Goal: Find specific page/section: Find specific page/section

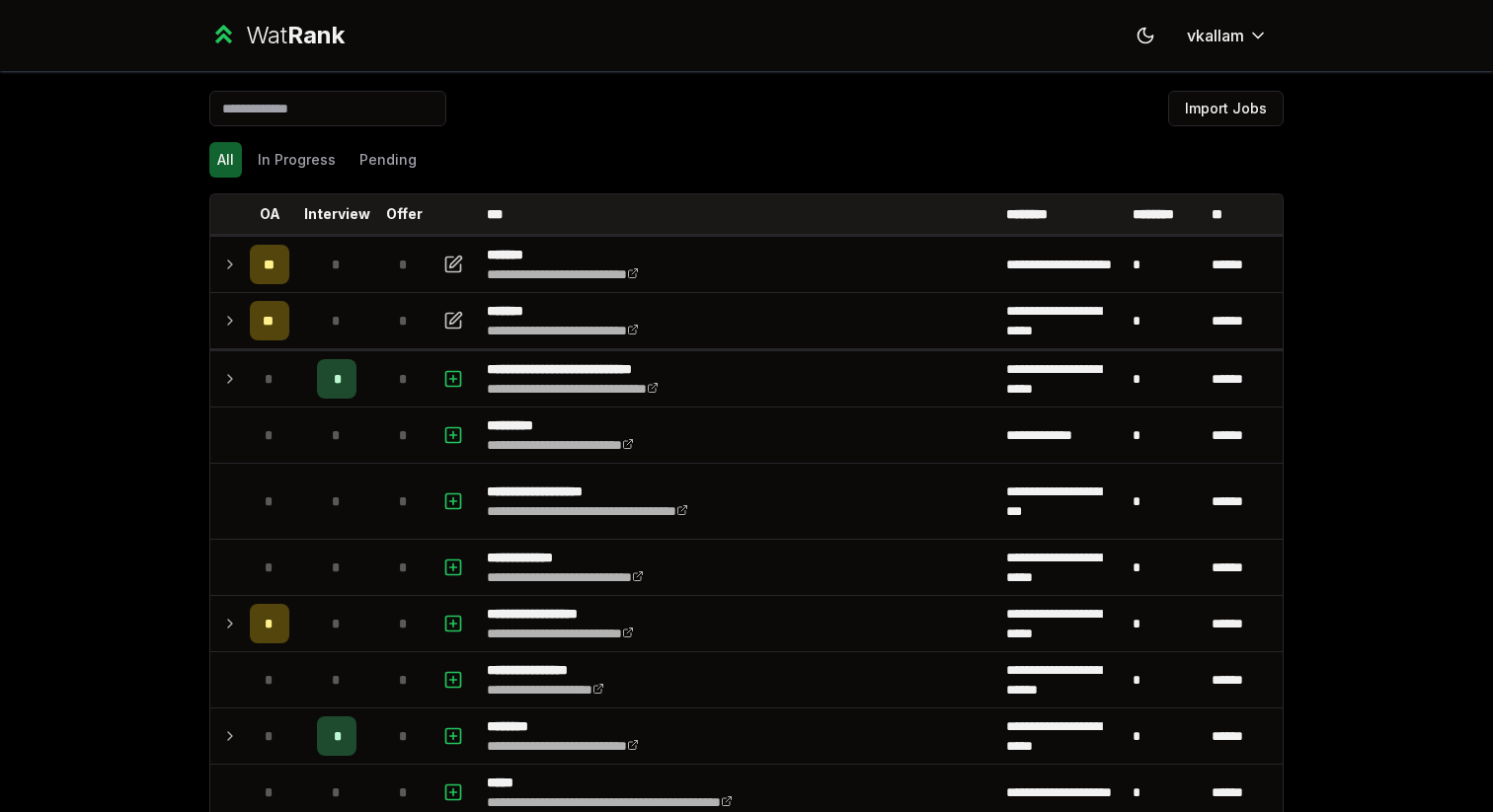
scroll to position [2014, 0]
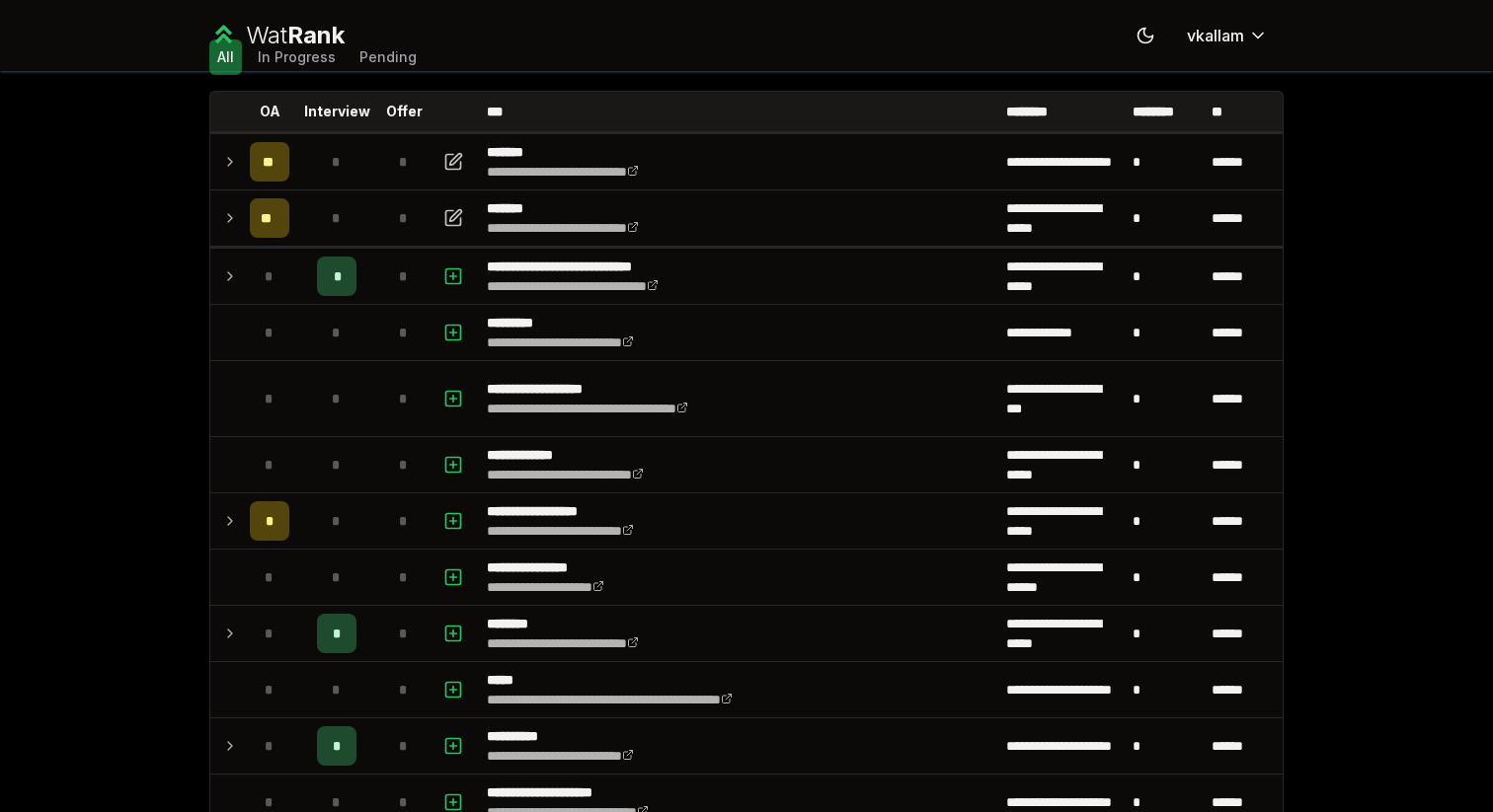
scroll to position [117, 0]
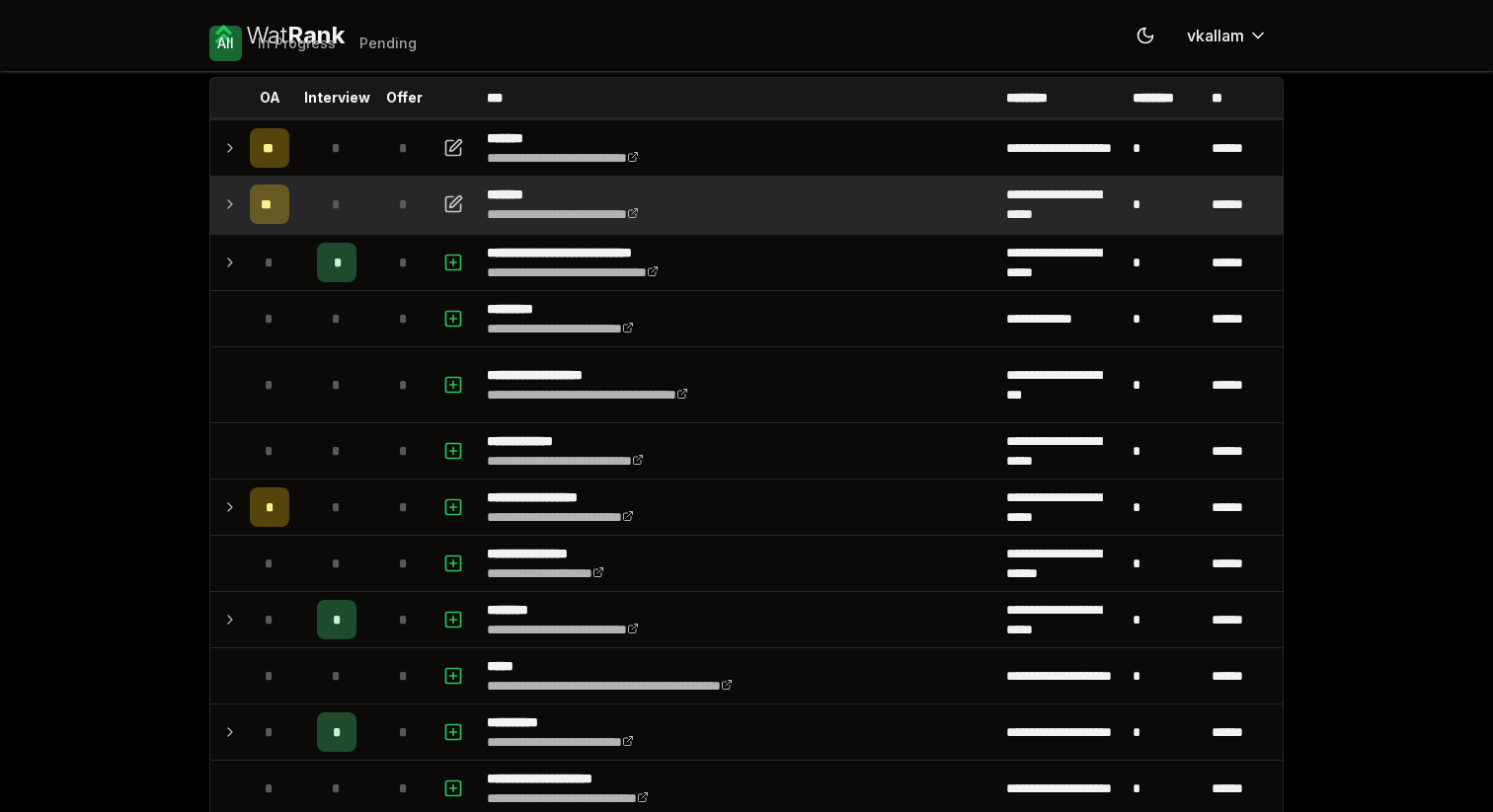
click at [230, 201] on icon at bounding box center [230, 205] width 16 height 24
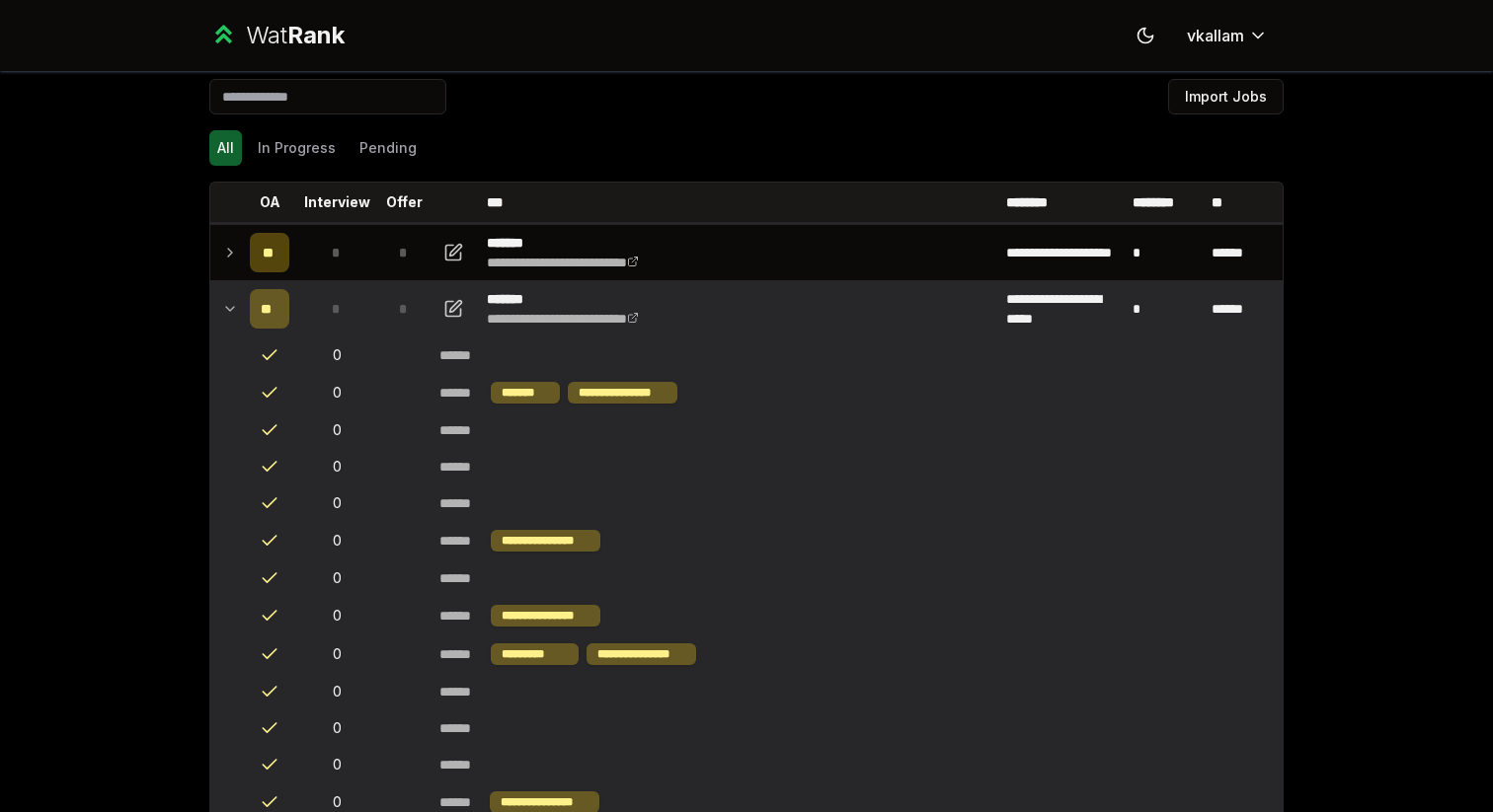
scroll to position [0, 0]
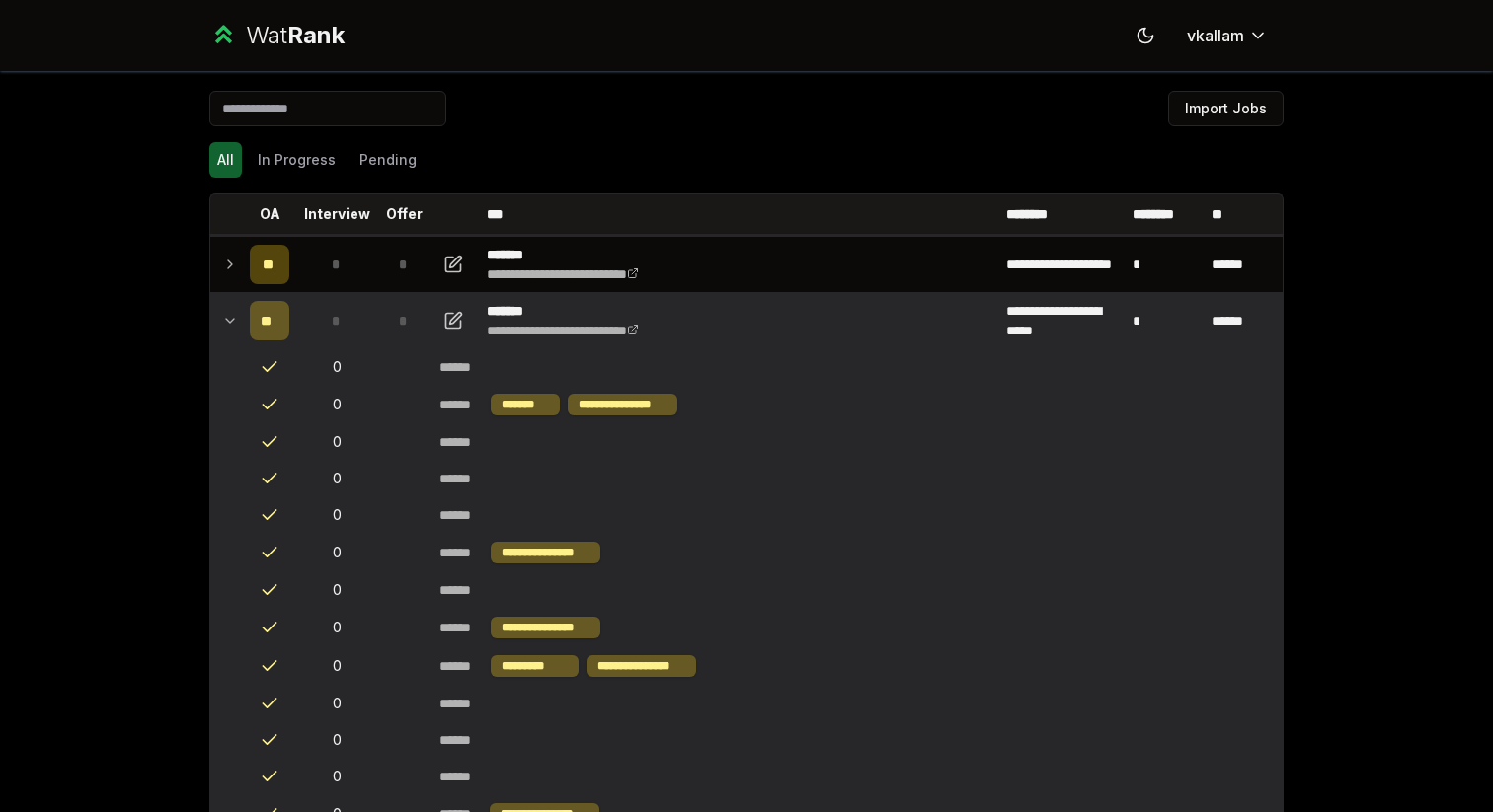
click at [229, 320] on icon at bounding box center [230, 321] width 16 height 24
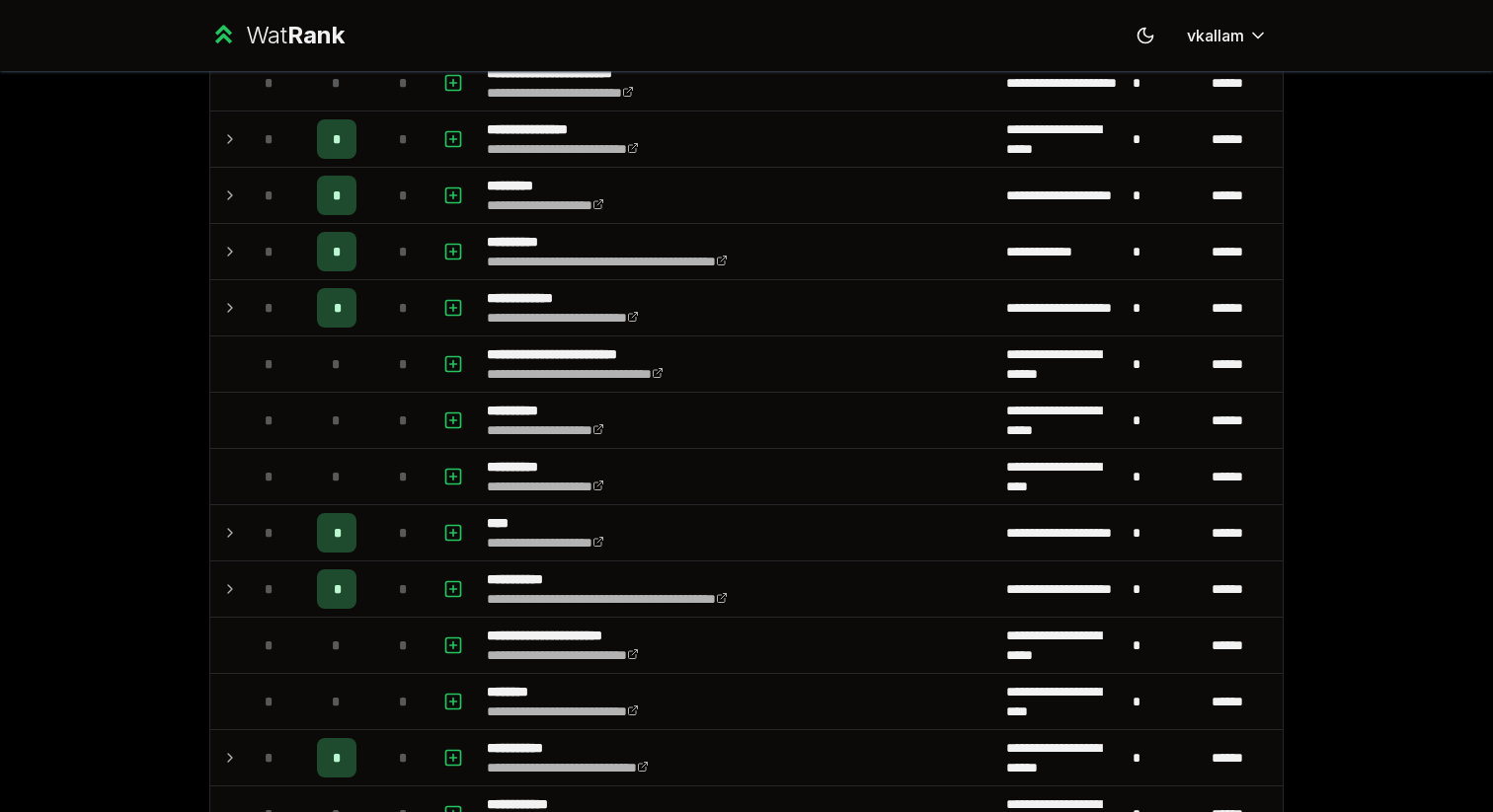
scroll to position [1399, 0]
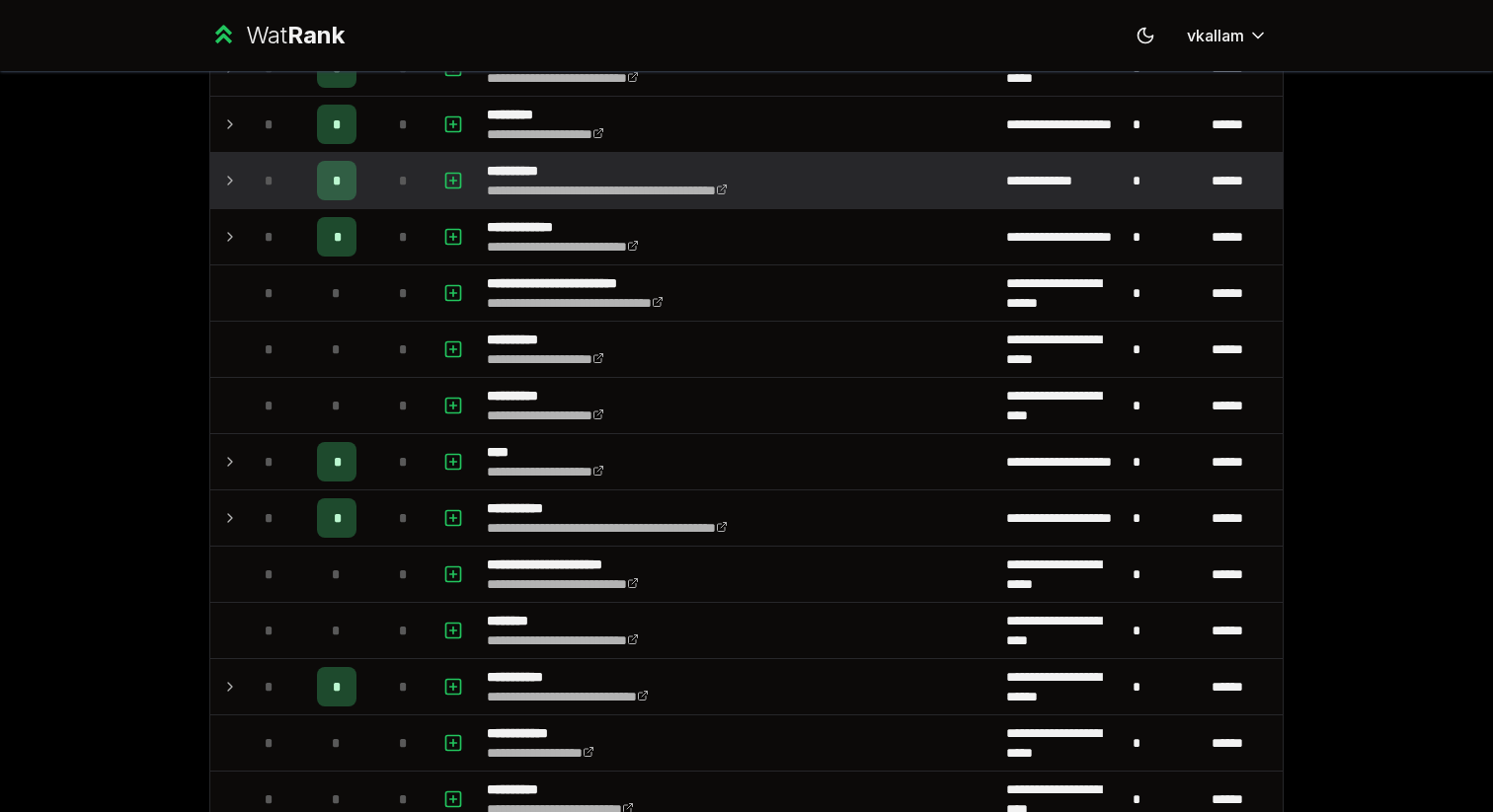
click at [233, 179] on icon at bounding box center [230, 181] width 16 height 24
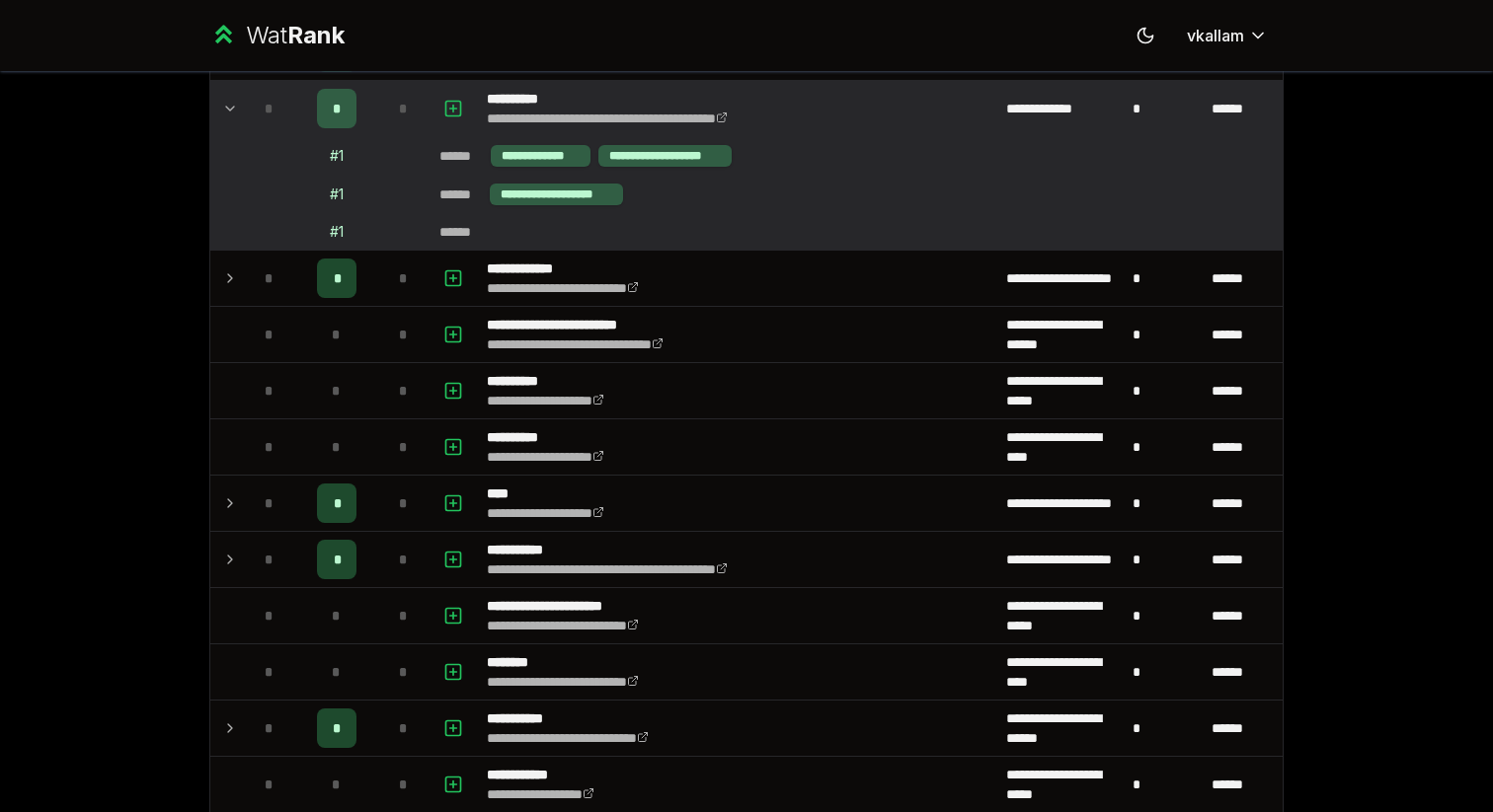
scroll to position [1440, 0]
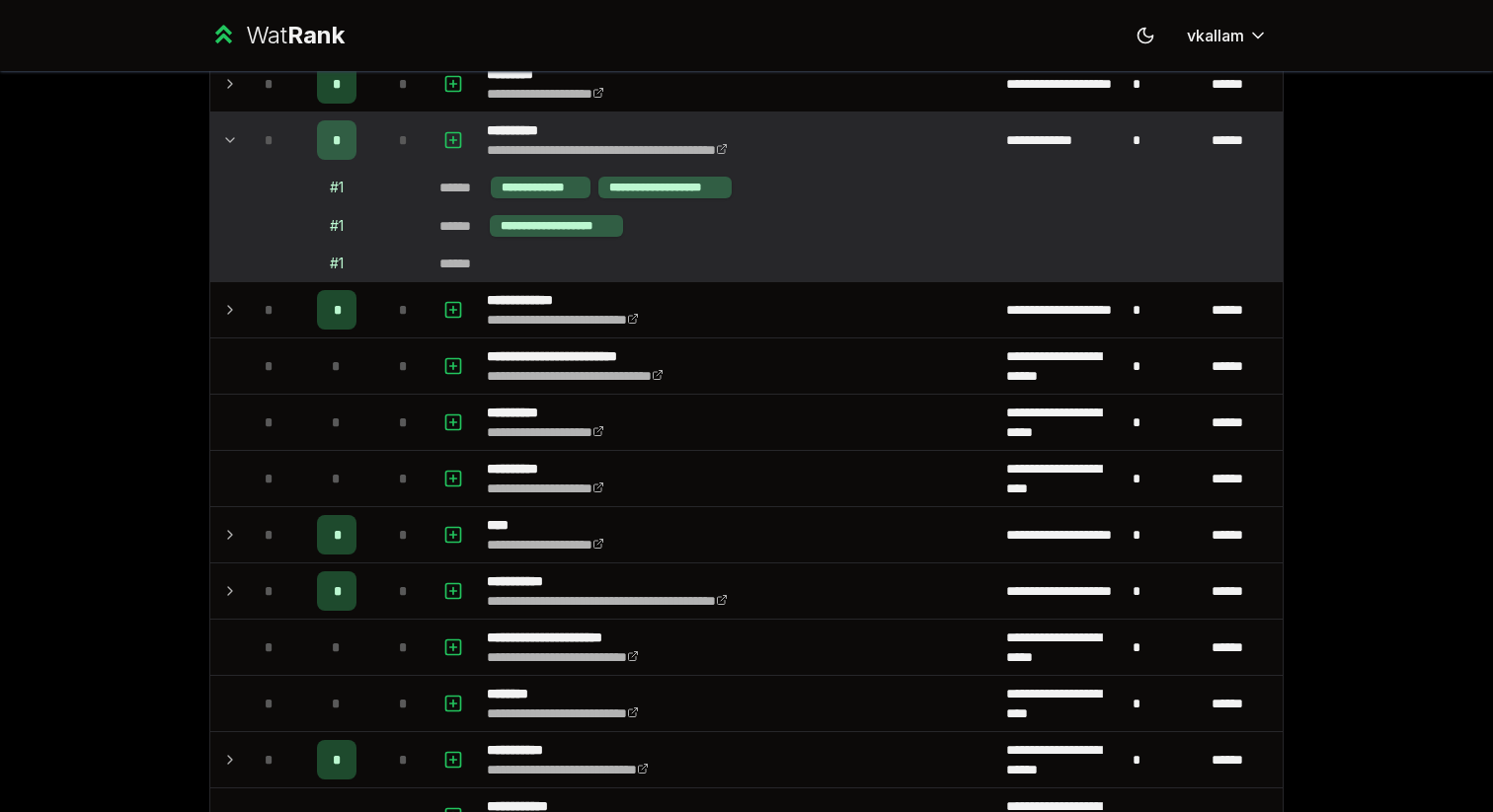
click at [228, 142] on icon at bounding box center [230, 140] width 16 height 24
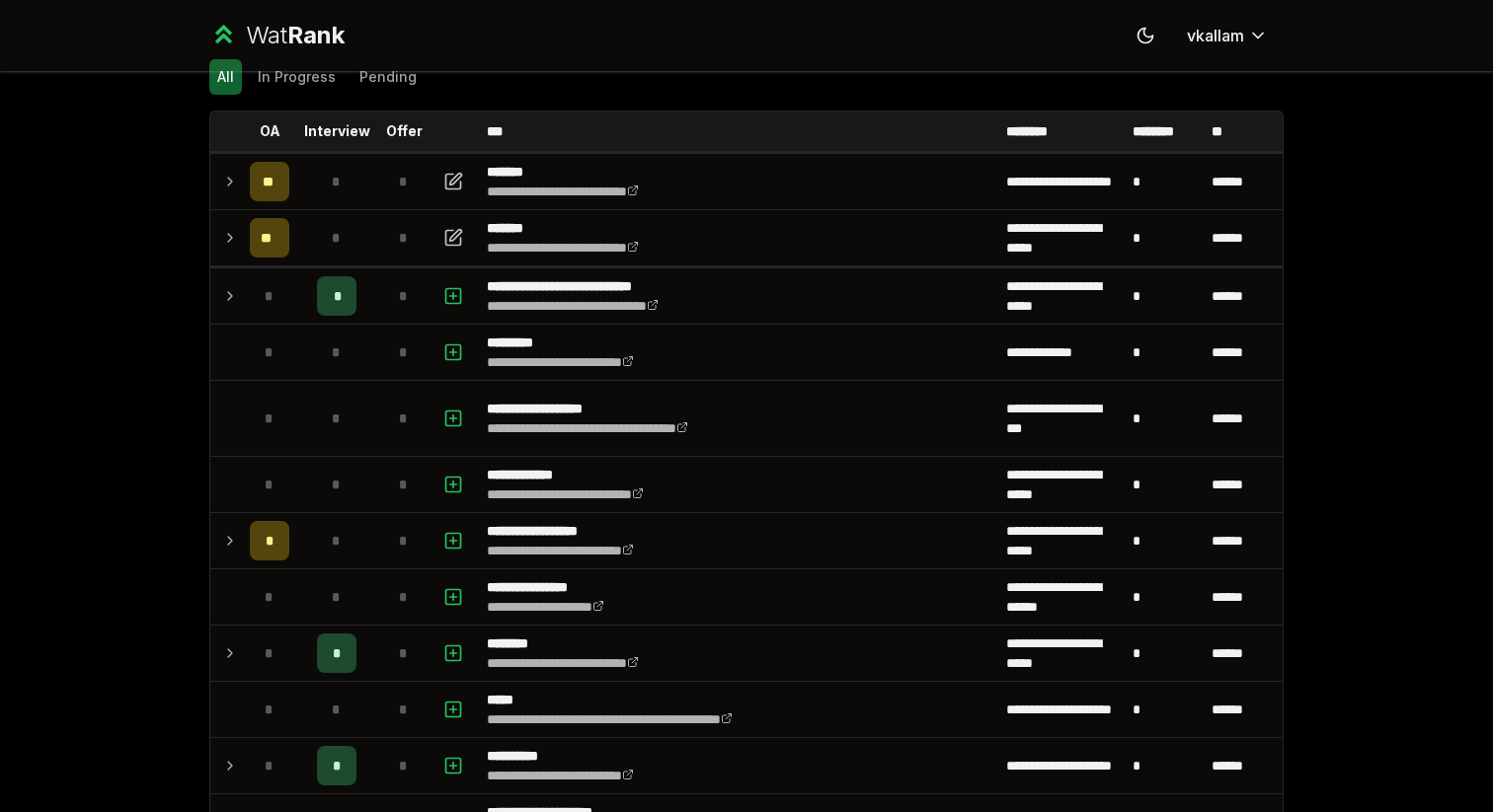
scroll to position [0, 0]
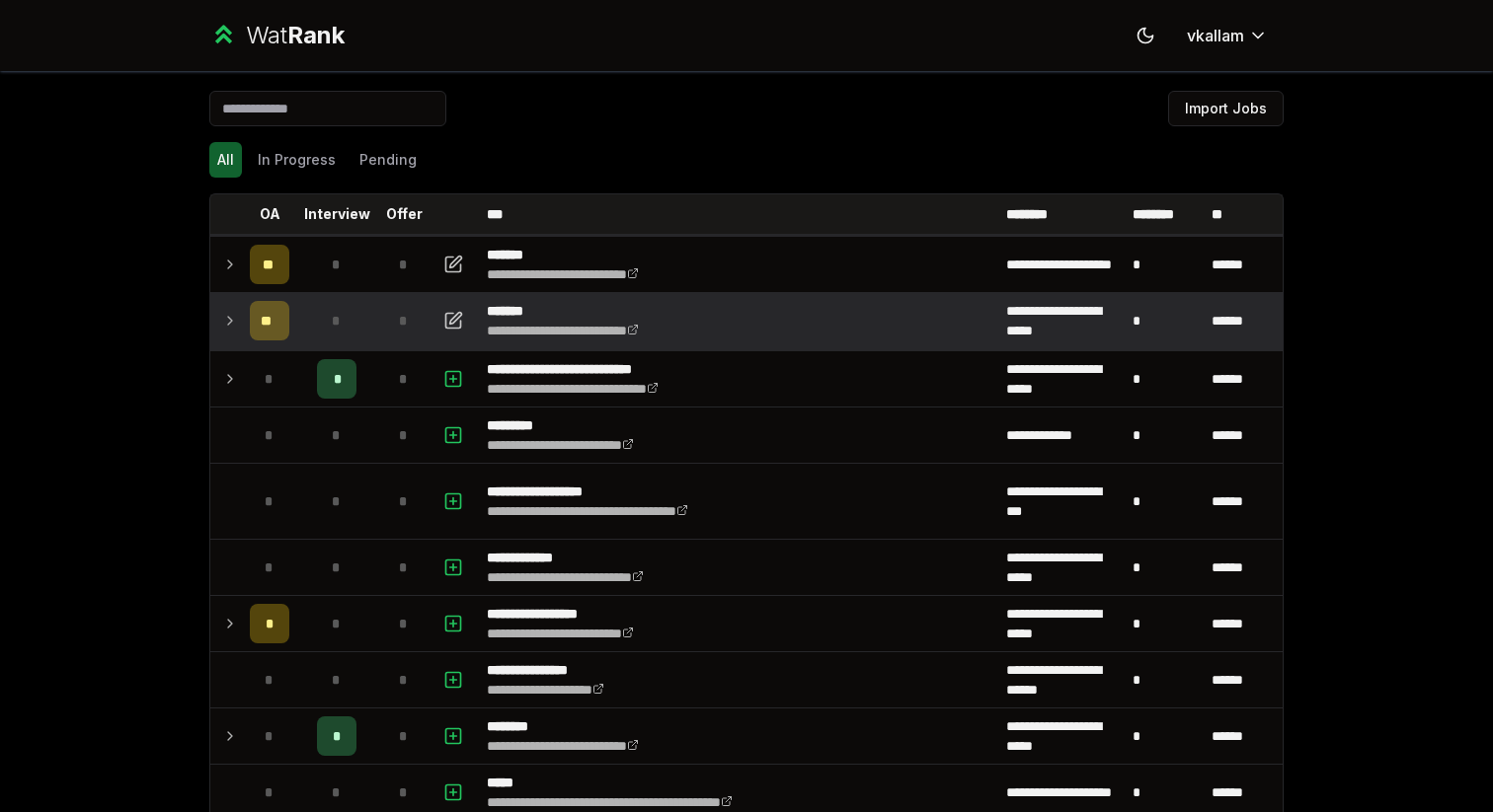
click at [233, 308] on td at bounding box center [226, 320] width 32 height 55
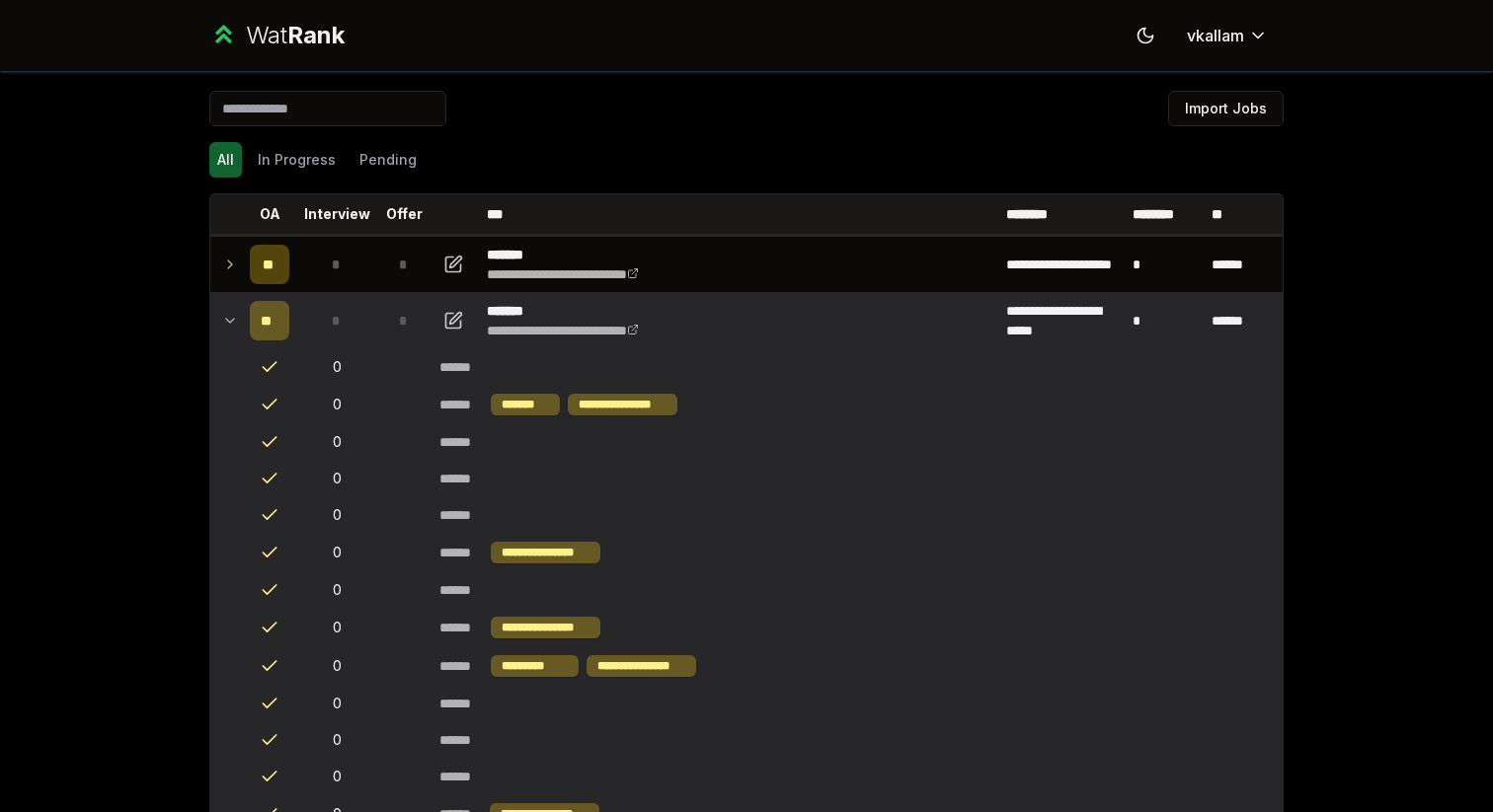
click at [233, 310] on icon at bounding box center [230, 321] width 16 height 24
